Goal: Contribute content: Contribute content

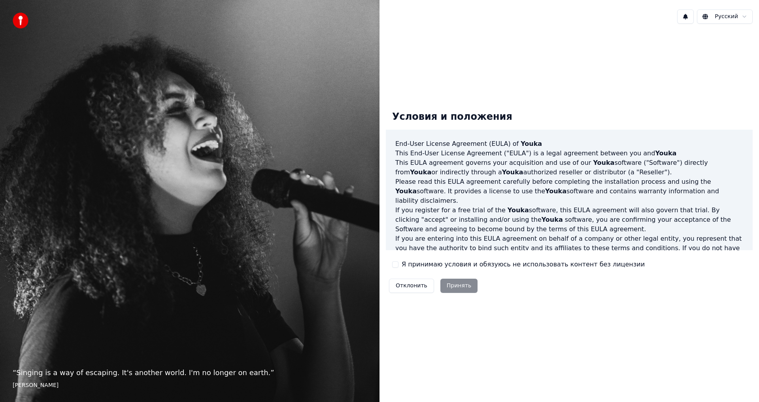
click at [395, 264] on button "Я принимаю условия и обязуюсь не использовать контент без лицензии" at bounding box center [395, 264] width 6 height 6
click at [458, 287] on button "Принять" at bounding box center [459, 286] width 38 height 14
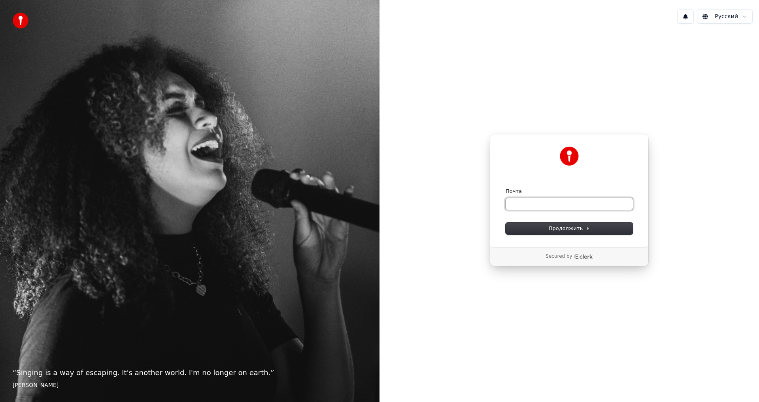
click at [533, 203] on input "Почта" at bounding box center [568, 204] width 127 height 12
type input "*"
click at [600, 230] on button "Продолжить" at bounding box center [568, 228] width 127 height 12
type input "**********"
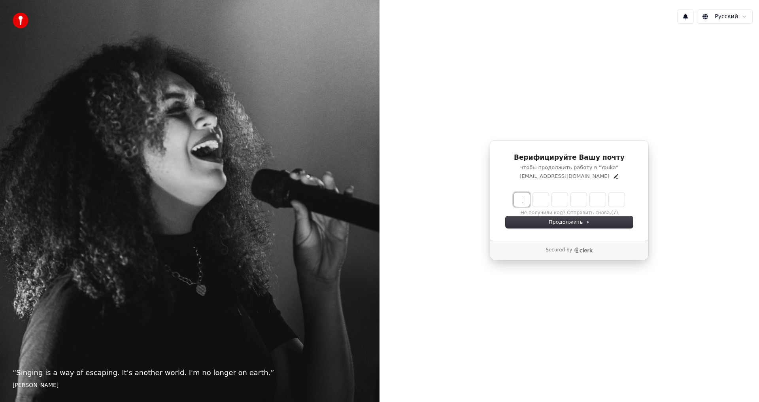
paste input "******"
type input "******"
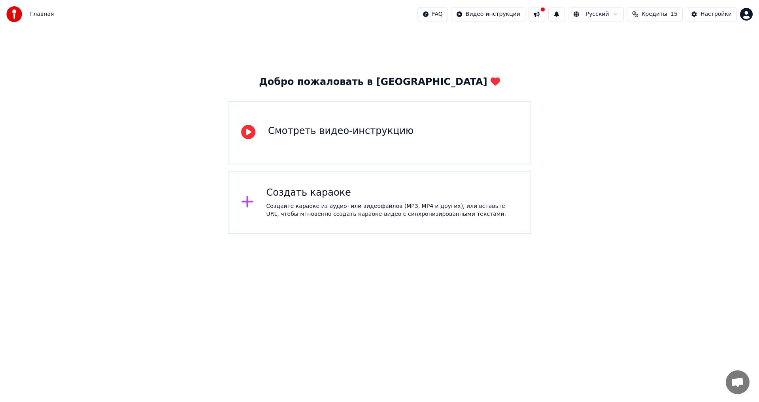
click at [247, 203] on icon at bounding box center [246, 201] width 11 height 11
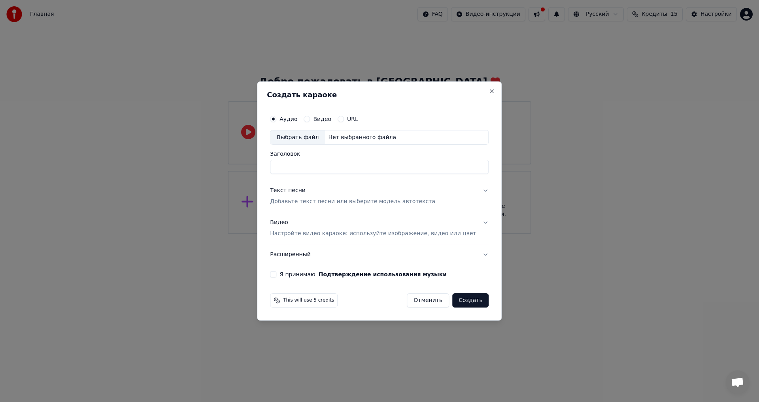
click at [326, 120] on label "Видео" at bounding box center [322, 119] width 18 height 6
click at [310, 120] on button "Видео" at bounding box center [306, 119] width 6 height 6
click at [312, 137] on div "Выбрать файл" at bounding box center [297, 137] width 55 height 14
type input "**********"
click at [296, 191] on div "Текст песни" at bounding box center [288, 191] width 36 height 8
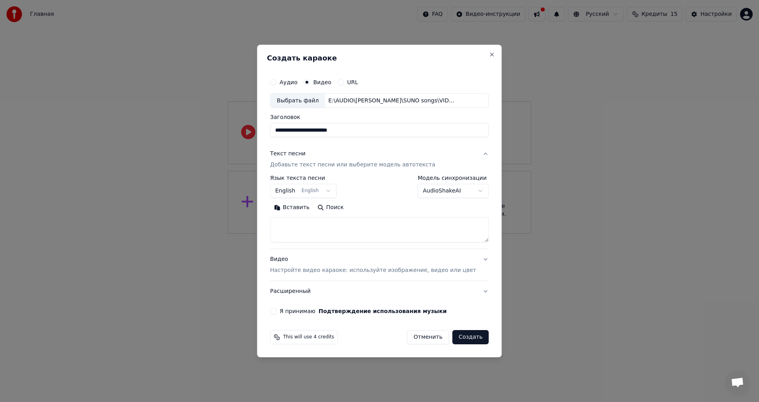
click at [329, 190] on body "**********" at bounding box center [379, 117] width 759 height 234
select select "**"
click at [316, 231] on textarea at bounding box center [379, 229] width 218 height 25
paste textarea "******"
type textarea "*"
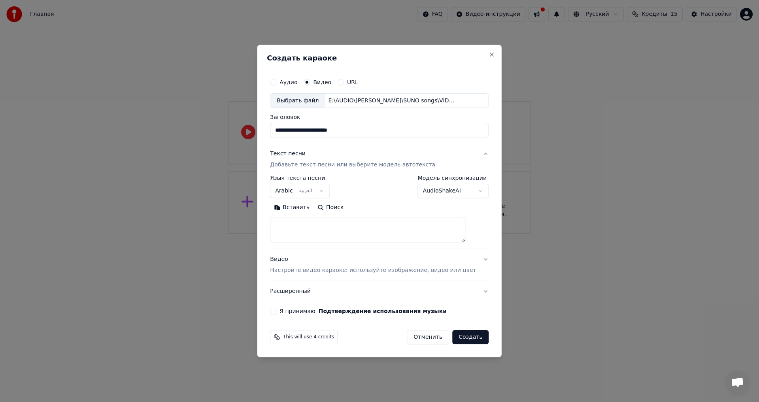
paste textarea "**********"
type textarea "**********"
click at [468, 191] on body "**********" at bounding box center [379, 117] width 759 height 234
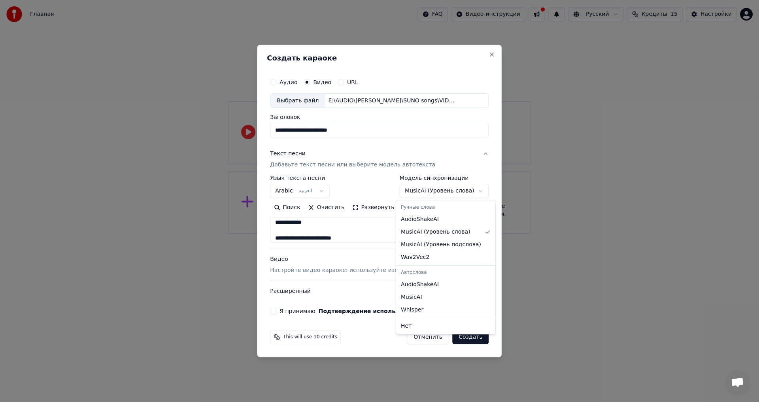
click at [437, 192] on body "**********" at bounding box center [379, 117] width 759 height 234
select select "**********"
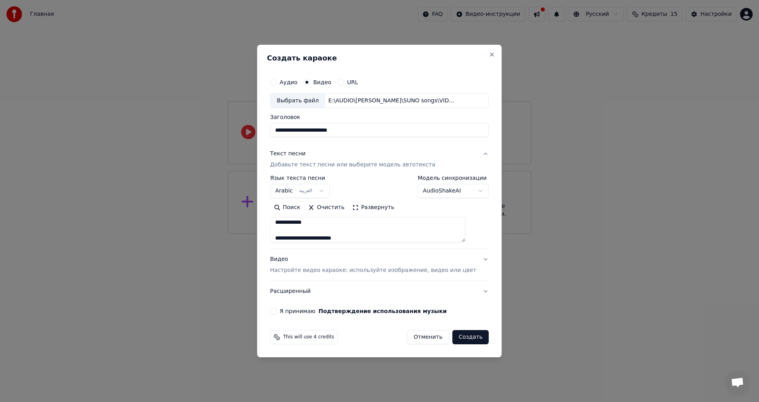
click at [276, 311] on button "Я принимаю Подтверждение использования музыки" at bounding box center [273, 311] width 6 height 6
click at [382, 271] on p "Настройте видео караоке: используйте изображение, видео или цвет" at bounding box center [373, 270] width 206 height 8
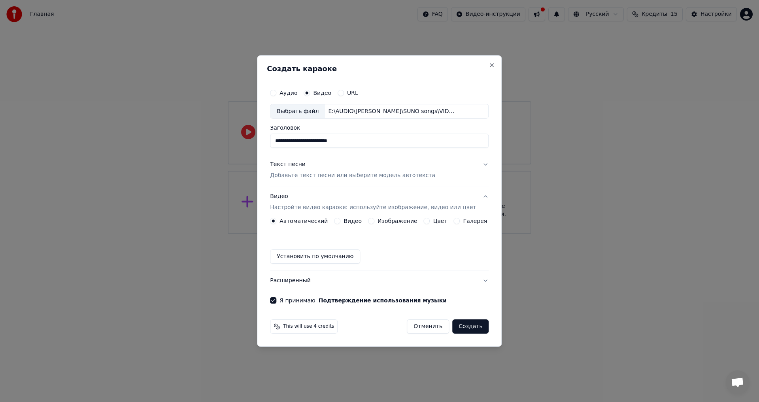
click at [297, 164] on div "Текст песни" at bounding box center [288, 165] width 36 height 8
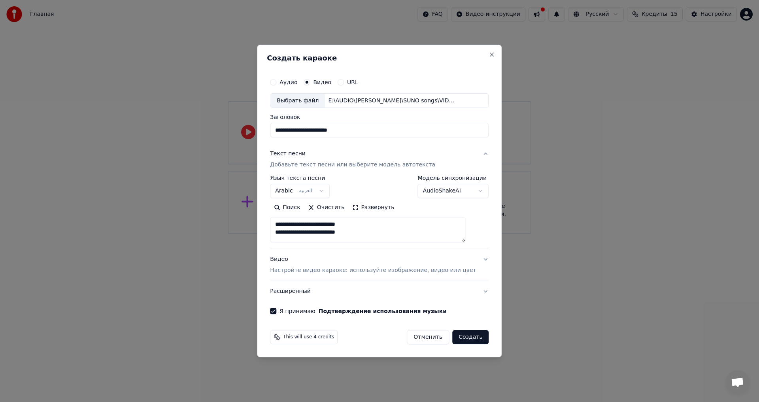
click at [461, 337] on button "Создать" at bounding box center [470, 337] width 36 height 14
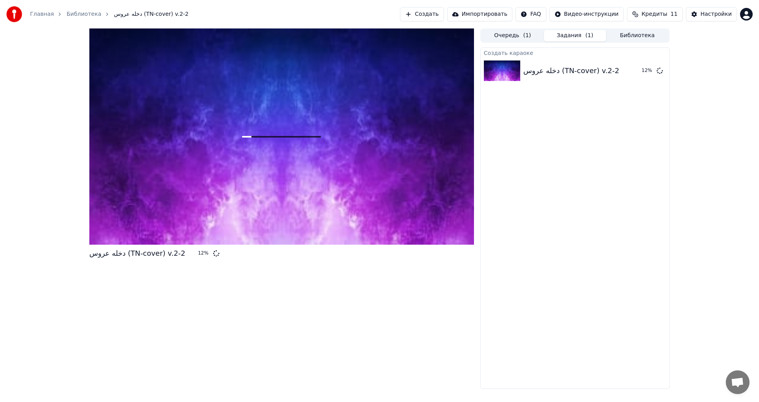
click at [443, 14] on button "Создать" at bounding box center [421, 14] width 43 height 14
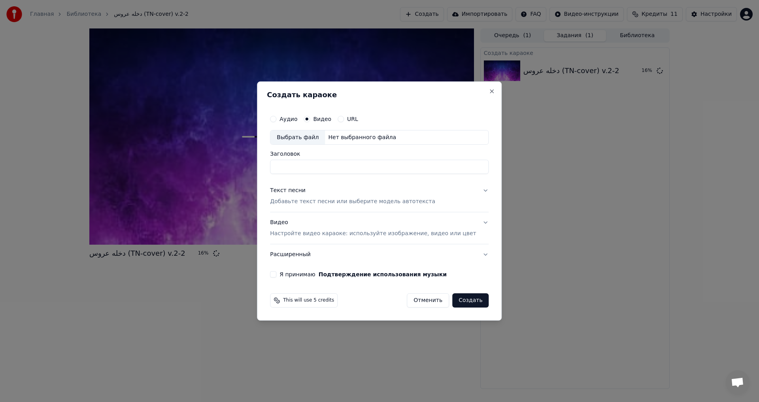
click at [303, 137] on div "Выбрать файл" at bounding box center [297, 137] width 55 height 14
type input "**********"
click at [301, 190] on div "Текст песни" at bounding box center [288, 191] width 36 height 8
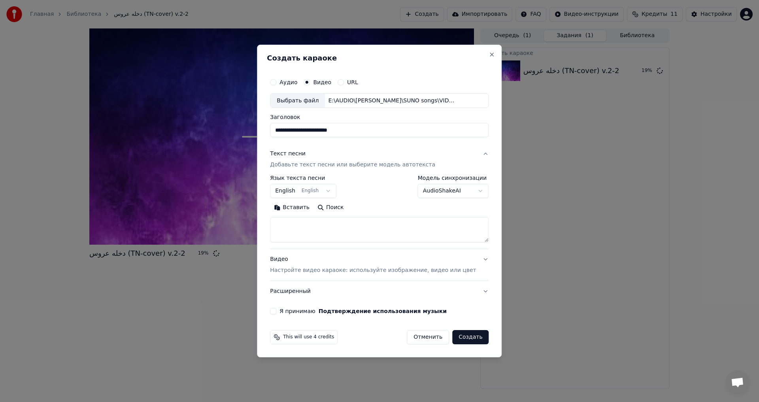
click at [316, 226] on textarea at bounding box center [379, 229] width 218 height 25
click at [316, 189] on body "**********" at bounding box center [379, 201] width 759 height 402
select select "**"
click at [392, 230] on textarea at bounding box center [379, 229] width 218 height 25
paste textarea "**********"
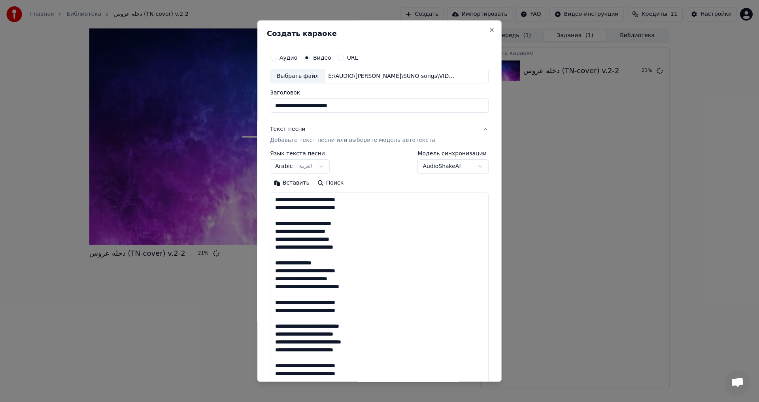
scroll to position [365, 0]
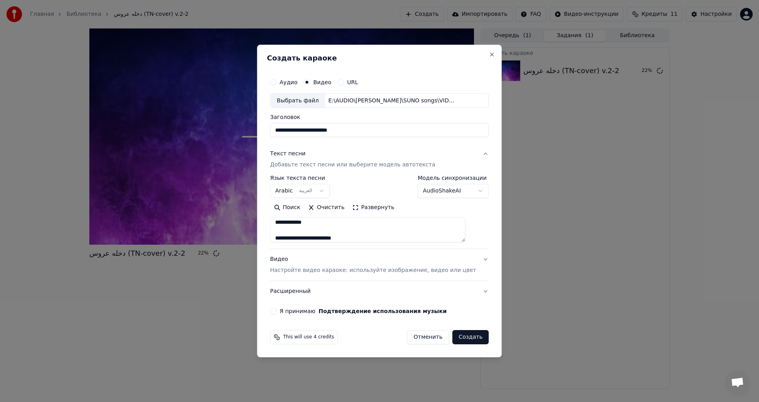
type textarea "**********"
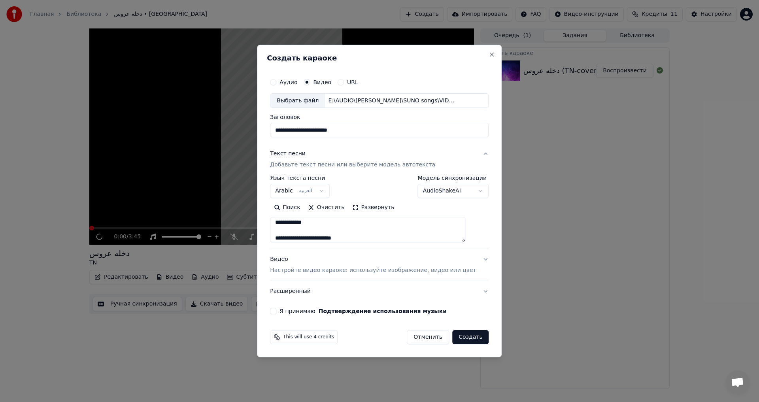
click at [429, 271] on p "Настройте видео караоке: используйте изображение, видео или цвет" at bounding box center [373, 270] width 206 height 8
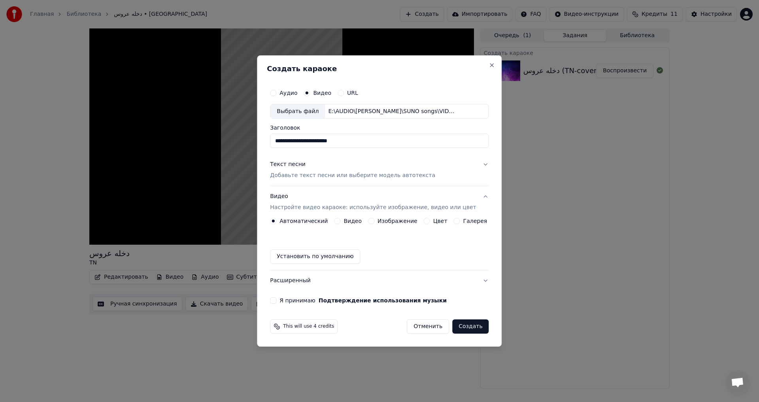
click at [357, 222] on label "Видео" at bounding box center [352, 221] width 18 height 6
click at [340, 222] on button "Видео" at bounding box center [337, 221] width 6 height 6
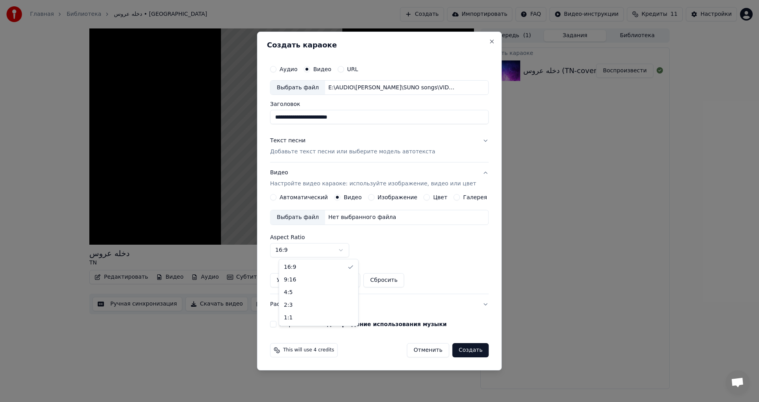
click at [348, 250] on body "**********" at bounding box center [379, 201] width 759 height 402
select select "****"
click at [307, 218] on div "Выбрать файл" at bounding box center [297, 217] width 55 height 14
click at [477, 140] on button "Текст песни Добавьте текст песни или выберите модель автотекста" at bounding box center [379, 147] width 218 height 32
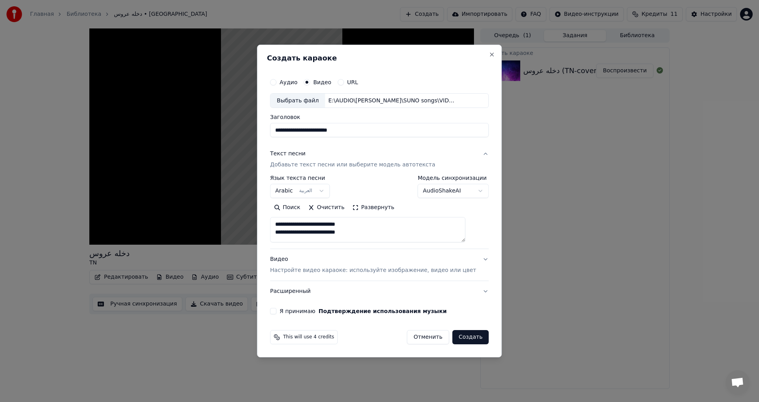
click at [474, 154] on button "Текст песни Добавьте текст песни или выберите модель автотекста" at bounding box center [379, 160] width 218 height 32
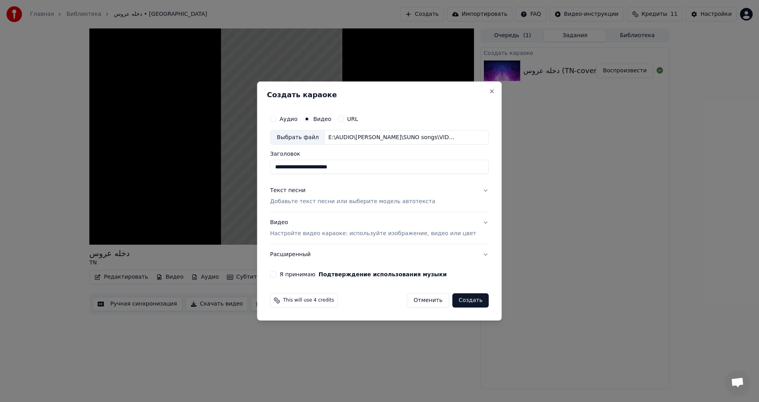
click at [474, 190] on button "Текст песни Добавьте текст песни или выберите модель автотекста" at bounding box center [379, 197] width 218 height 32
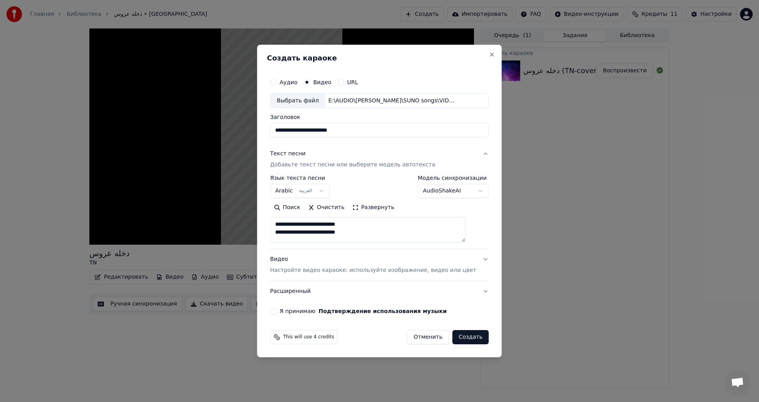
click at [475, 260] on button "Видео Настройте видео караоке: используйте изображение, видео или цвет" at bounding box center [379, 265] width 218 height 32
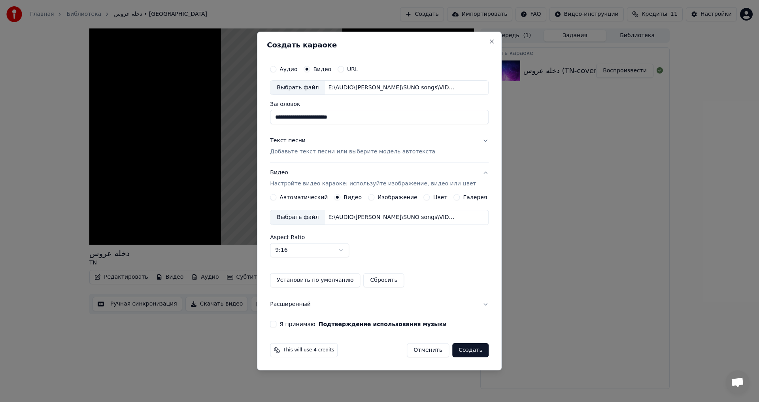
click at [306, 325] on label "Я принимаю Подтверждение использования музыки" at bounding box center [362, 324] width 167 height 6
click at [276, 325] on button "Я принимаю Подтверждение использования музыки" at bounding box center [273, 324] width 6 height 6
click at [469, 352] on button "Создать" at bounding box center [470, 350] width 36 height 14
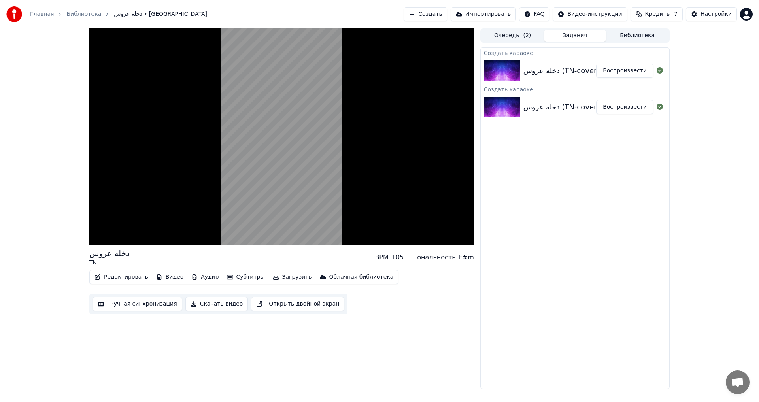
click at [624, 71] on button "Воспроизвести" at bounding box center [624, 71] width 57 height 14
click at [626, 107] on button "Воспроизвести" at bounding box center [624, 107] width 57 height 14
click at [627, 68] on button "Воспроизвести" at bounding box center [624, 71] width 57 height 14
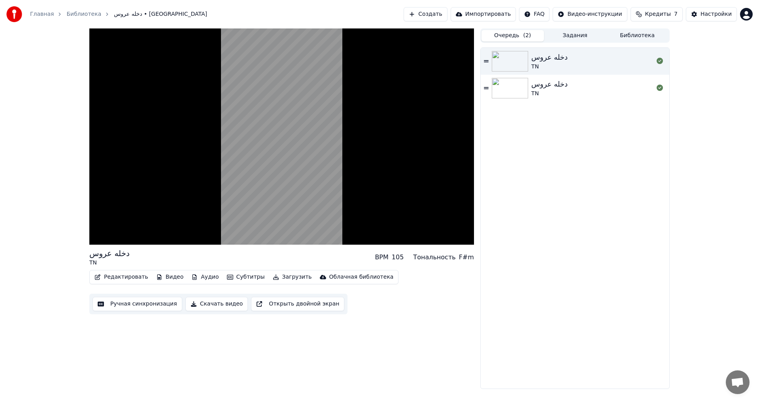
click at [510, 35] on button "Очередь ( 2 )" at bounding box center [512, 35] width 62 height 11
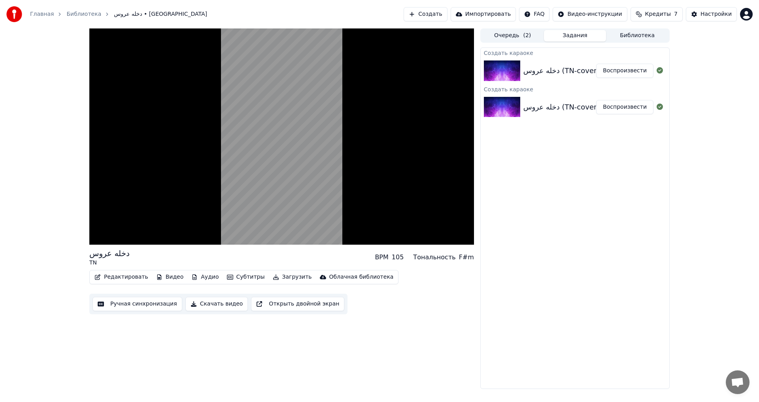
click at [575, 36] on button "Задания" at bounding box center [575, 35] width 62 height 11
click at [636, 34] on button "Библиотека" at bounding box center [637, 35] width 62 height 11
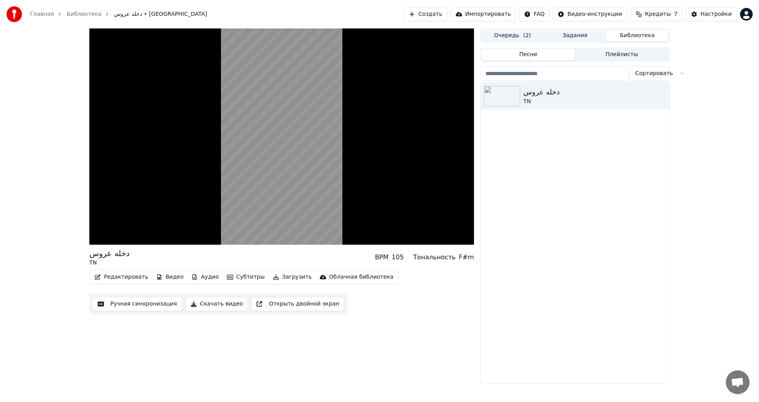
click at [586, 35] on button "Задания" at bounding box center [575, 35] width 62 height 11
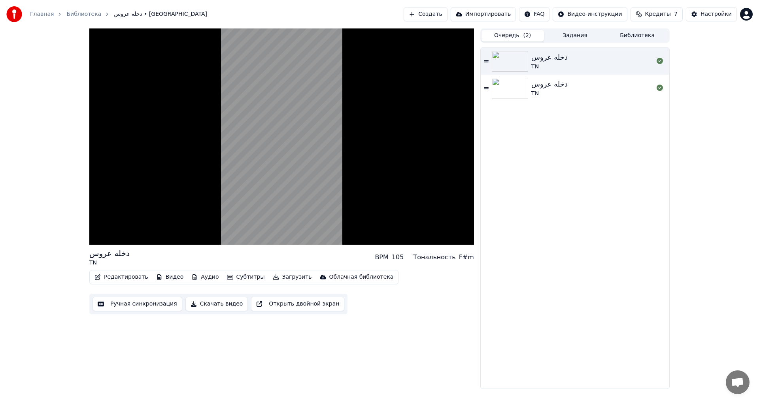
click at [523, 35] on span "( 2 )" at bounding box center [527, 36] width 8 height 8
click at [508, 90] on img at bounding box center [510, 88] width 36 height 21
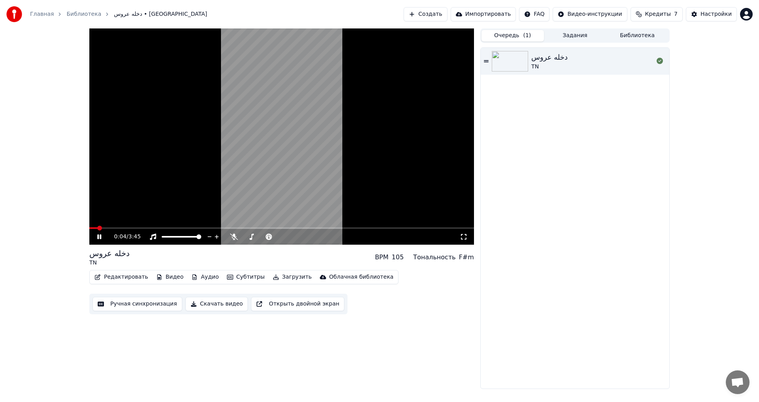
click at [128, 227] on video at bounding box center [281, 136] width 384 height 216
click at [144, 227] on video at bounding box center [281, 136] width 384 height 216
click at [116, 228] on span at bounding box center [281, 228] width 384 height 2
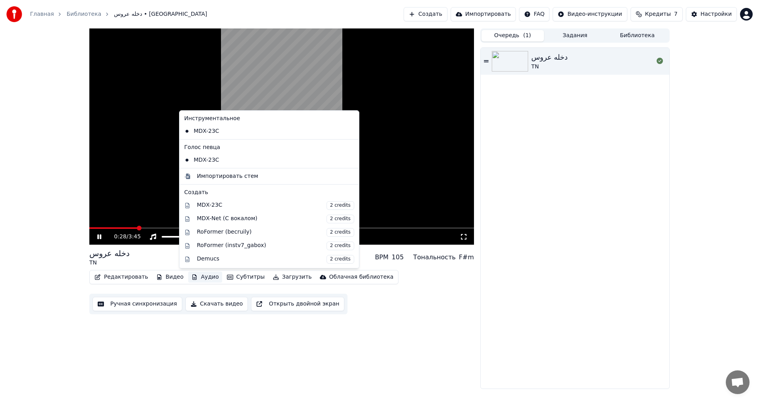
click at [195, 277] on button "Аудио" at bounding box center [205, 276] width 34 height 11
click at [229, 219] on div "MDX-Net (С вокалом) 2 credits" at bounding box center [275, 219] width 157 height 9
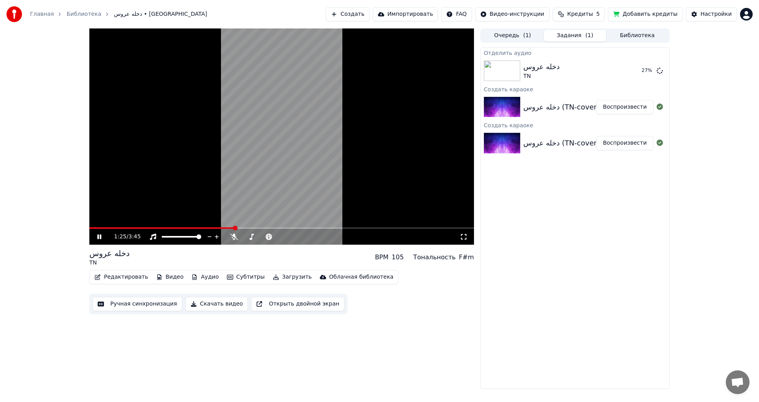
click at [100, 236] on icon at bounding box center [99, 236] width 4 height 5
click at [637, 35] on button "Библиотека" at bounding box center [637, 35] width 62 height 11
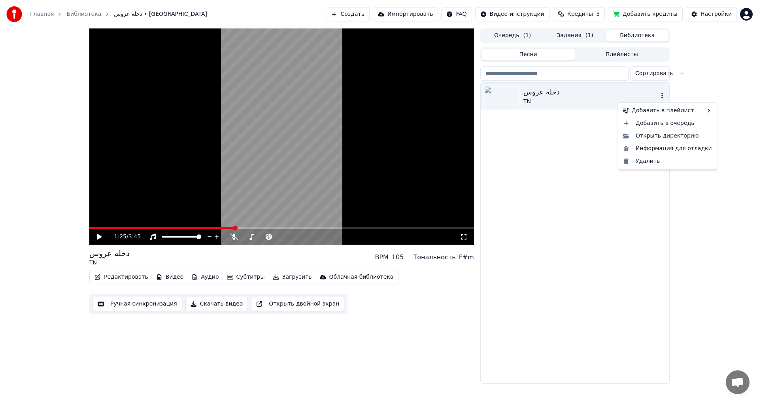
click at [663, 96] on icon "button" at bounding box center [662, 95] width 8 height 6
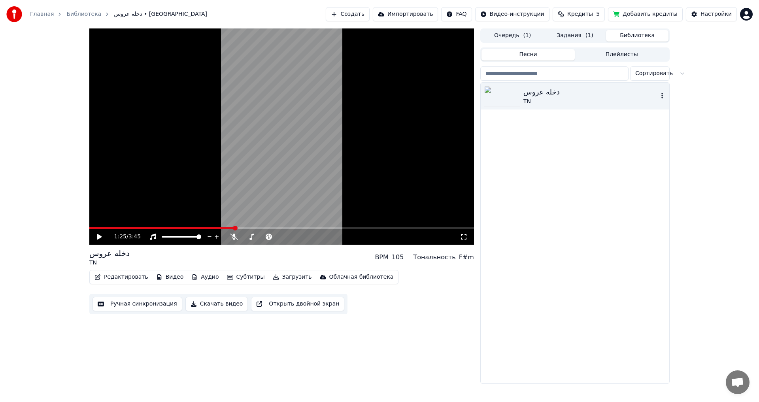
click at [661, 97] on icon "button" at bounding box center [662, 95] width 8 height 6
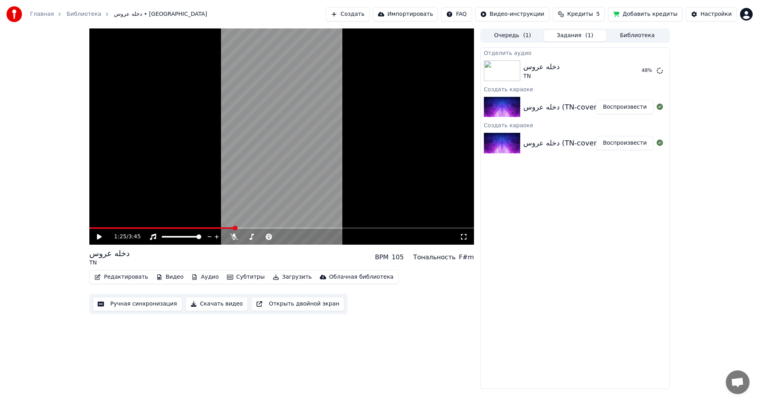
click at [584, 35] on button "Задания ( 1 )" at bounding box center [575, 35] width 62 height 11
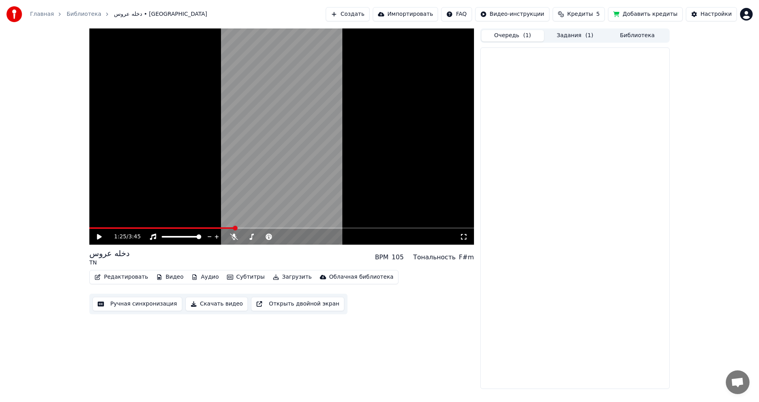
click at [520, 36] on button "Очередь ( 1 )" at bounding box center [512, 35] width 62 height 11
click at [484, 61] on icon at bounding box center [486, 61] width 5 height 6
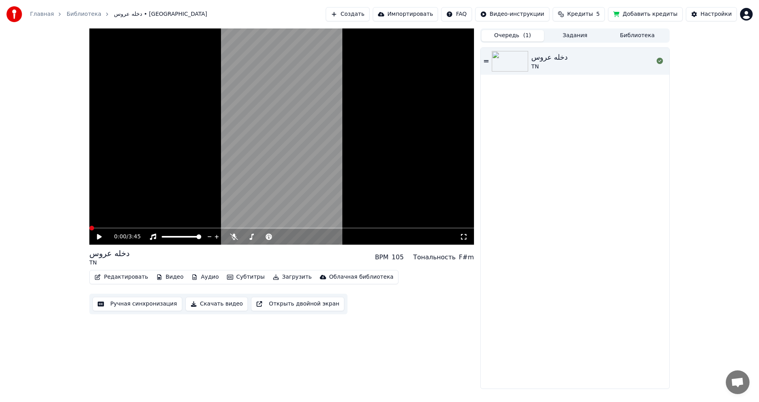
click at [484, 61] on icon at bounding box center [486, 61] width 5 height 6
click at [581, 34] on button "Задания" at bounding box center [575, 35] width 62 height 11
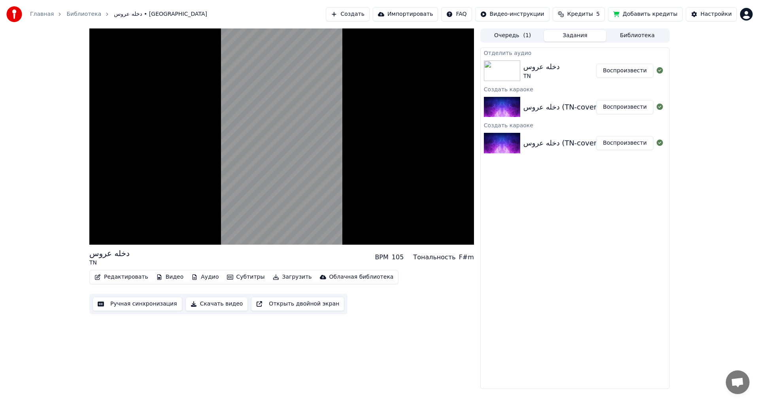
click at [630, 70] on button "Воспроизвести" at bounding box center [624, 71] width 57 height 14
click at [124, 277] on button "Редактировать" at bounding box center [121, 276] width 60 height 11
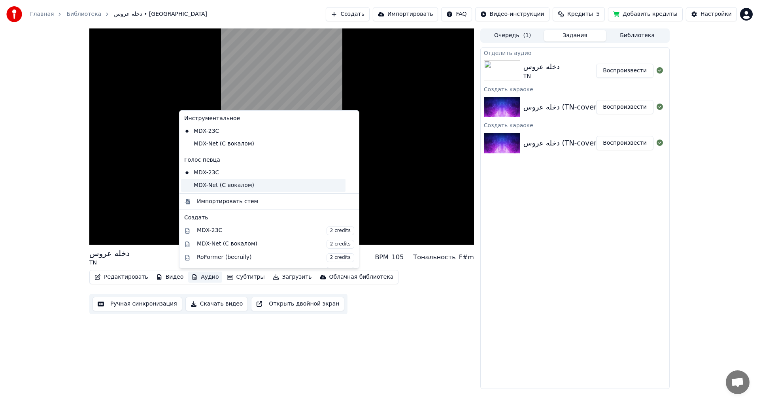
click at [247, 185] on div "MDX-Net (С вокалом)" at bounding box center [263, 185] width 164 height 13
click at [203, 278] on button "Аудио" at bounding box center [205, 276] width 34 height 11
click at [224, 144] on div "MDX-Net (С вокалом)" at bounding box center [263, 143] width 164 height 13
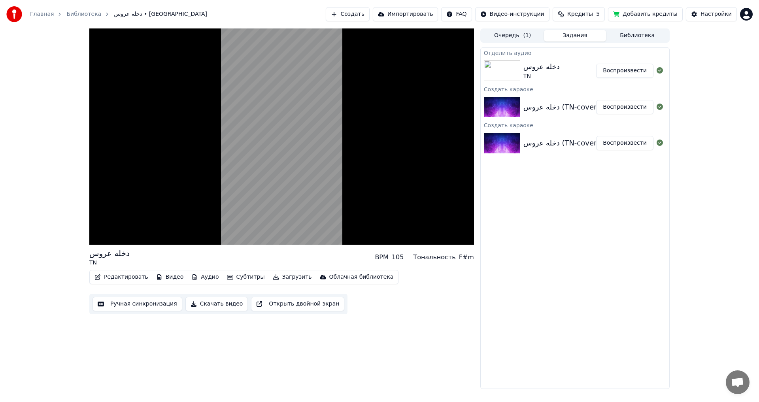
click at [200, 278] on button "Аудио" at bounding box center [205, 276] width 34 height 11
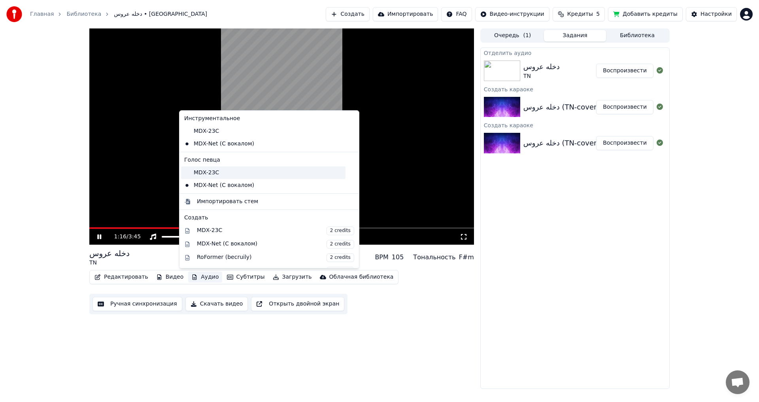
click at [205, 174] on div "MDX-23C" at bounding box center [263, 172] width 164 height 13
click at [192, 277] on button "Аудио" at bounding box center [205, 276] width 34 height 11
click at [217, 186] on div "MDX-Net (С вокалом)" at bounding box center [263, 185] width 164 height 13
click at [203, 278] on button "Аудио" at bounding box center [205, 276] width 34 height 11
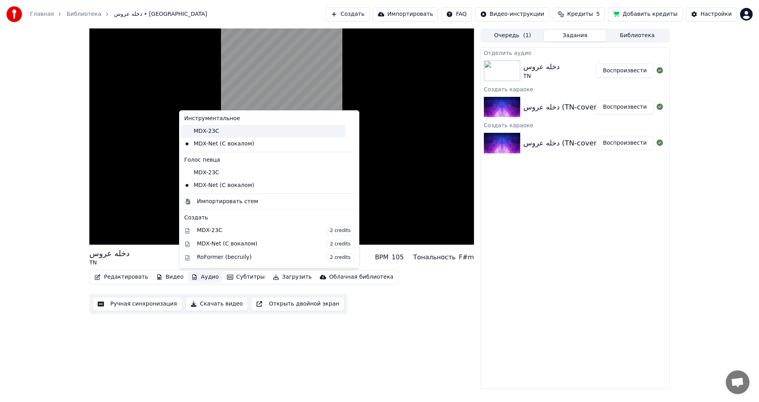
click at [220, 132] on div "MDX-23C" at bounding box center [263, 131] width 164 height 13
click at [195, 276] on button "Аудио" at bounding box center [205, 276] width 34 height 11
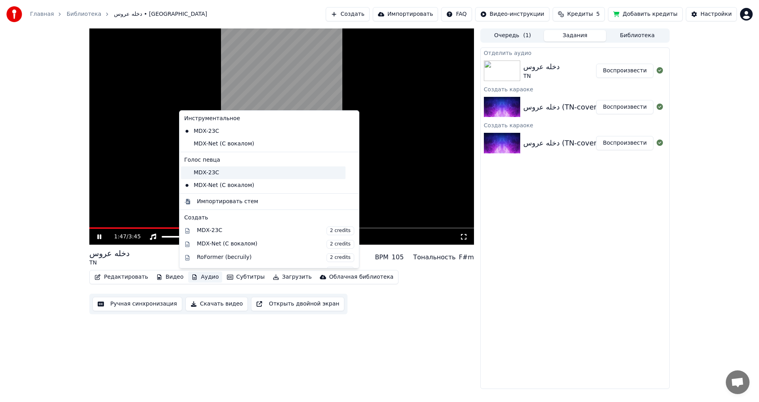
click at [208, 171] on div "MDX-23C" at bounding box center [263, 172] width 164 height 13
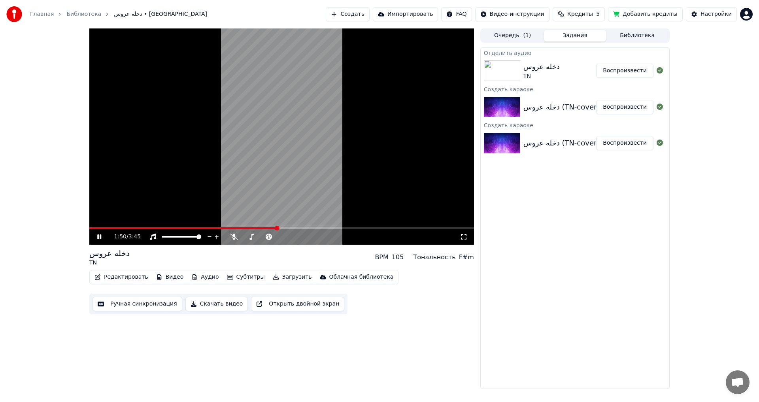
click at [195, 277] on button "Аудио" at bounding box center [205, 276] width 34 height 11
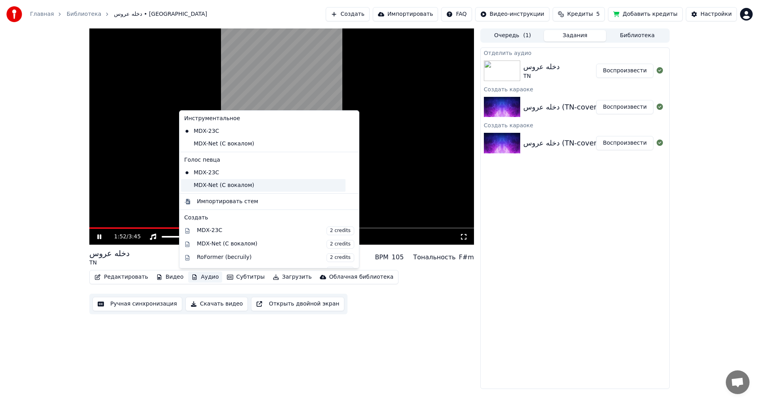
click at [226, 189] on div "MDX-Net (С вокалом)" at bounding box center [263, 185] width 164 height 13
click at [196, 278] on button "Аудио" at bounding box center [205, 276] width 34 height 11
click at [224, 145] on div "MDX-Net (С вокалом)" at bounding box center [263, 143] width 164 height 13
click at [201, 278] on button "Аудио" at bounding box center [205, 276] width 34 height 11
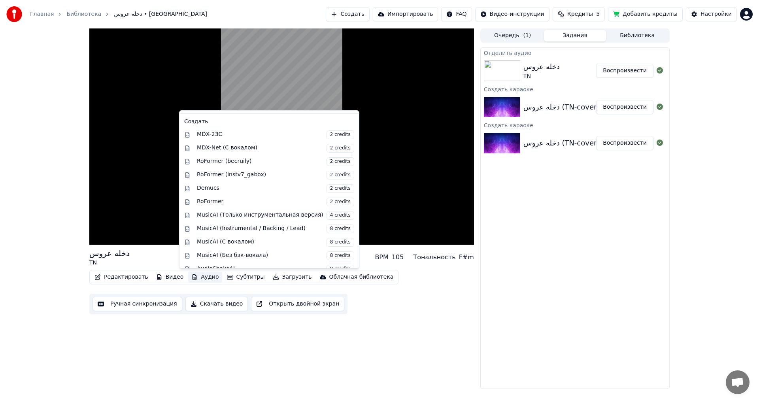
scroll to position [105, 0]
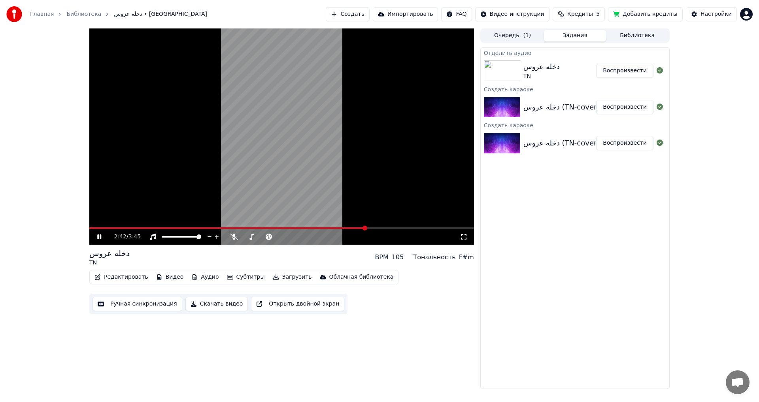
click at [652, 13] on button "Добавить кредиты" at bounding box center [645, 14] width 75 height 14
click at [100, 238] on icon at bounding box center [99, 236] width 4 height 5
click at [744, 17] on html "Главная Библиотека دخله عروس • TN Создать Импортировать FAQ Видео-инструкции Кр…" at bounding box center [379, 201] width 759 height 402
click at [688, 87] on span "Выйти" at bounding box center [691, 91] width 19 height 8
